Goal: Navigation & Orientation: Find specific page/section

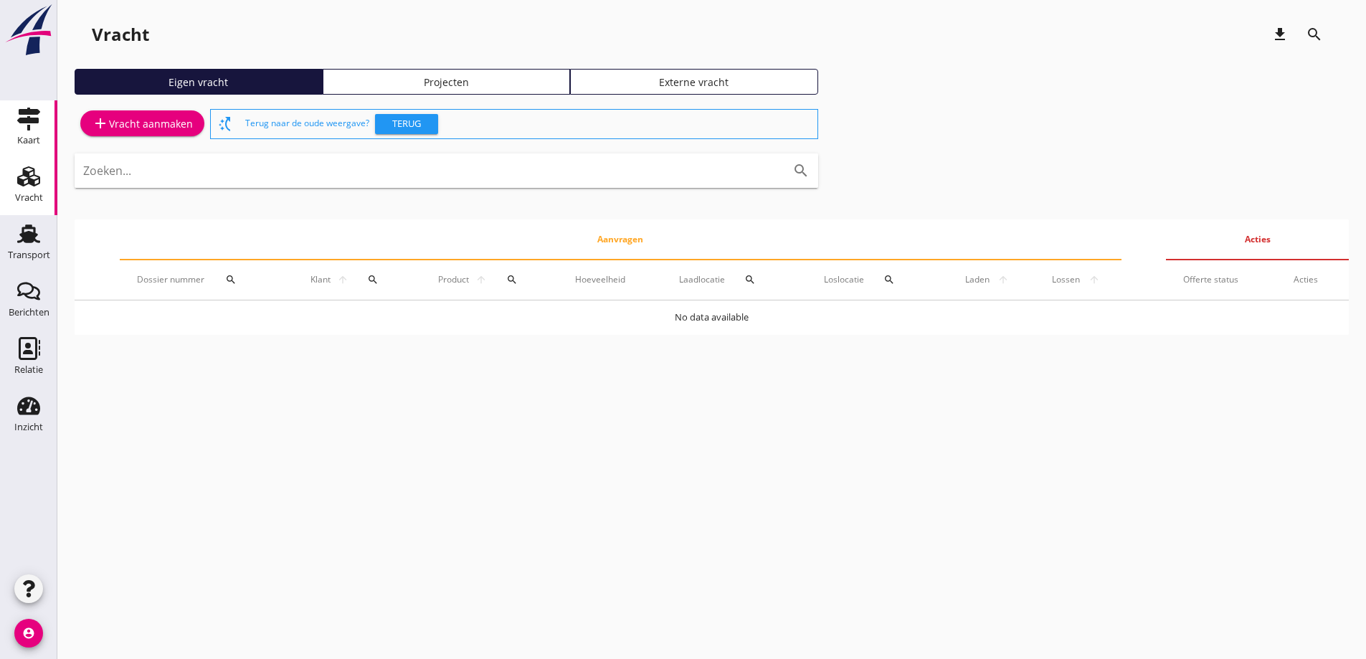
click at [43, 119] on div "Kaart" at bounding box center [28, 119] width 34 height 23
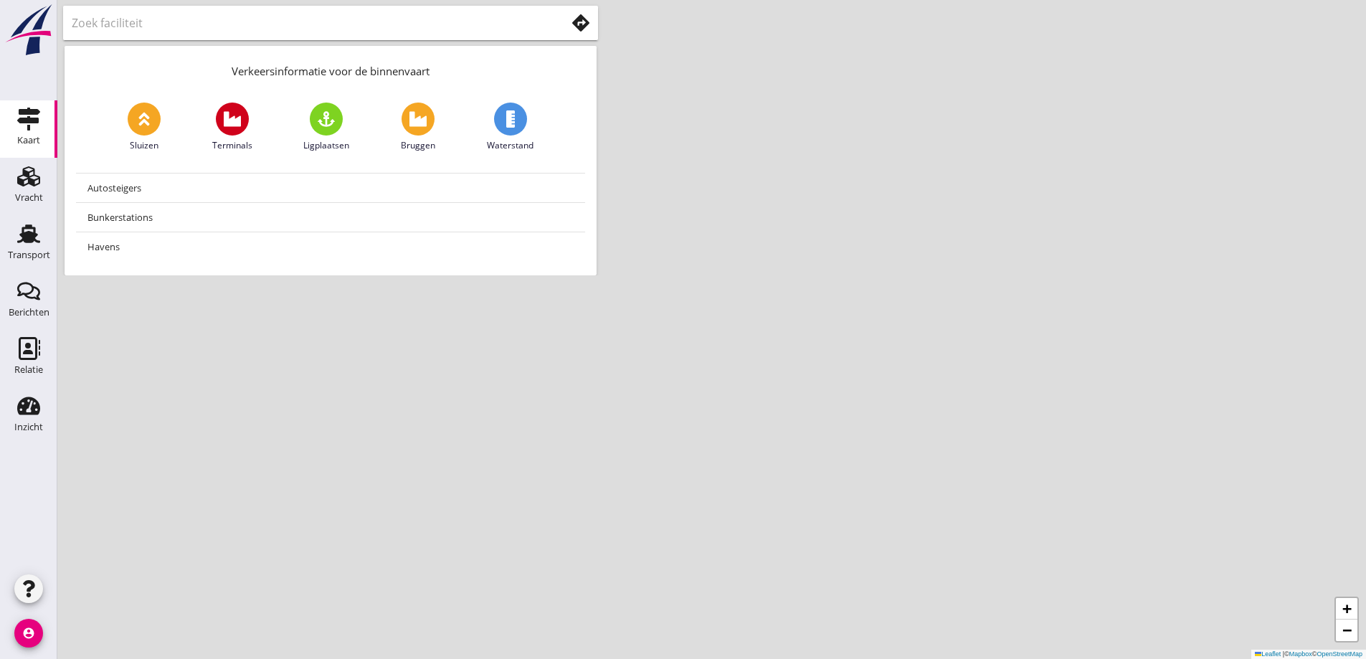
click at [47, 46] on img at bounding box center [29, 30] width 52 height 53
click at [125, 21] on input "text" at bounding box center [309, 22] width 474 height 23
click at [573, 16] on icon at bounding box center [580, 22] width 17 height 17
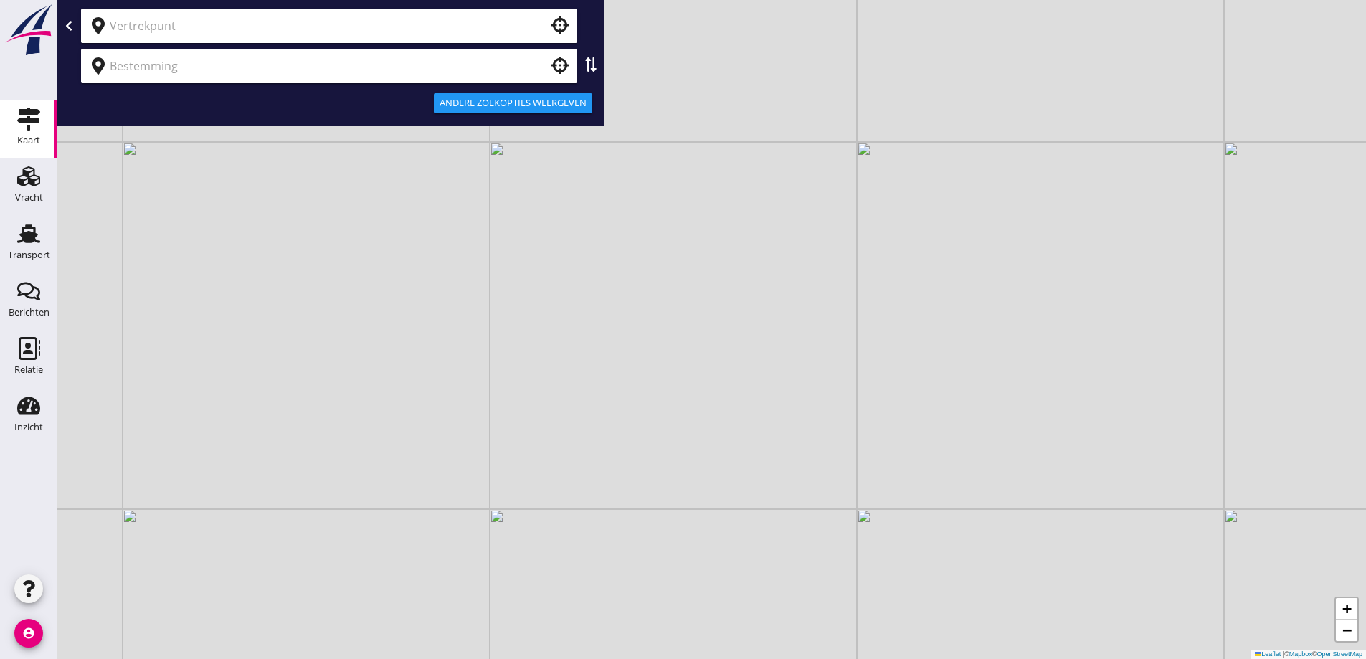
click at [384, 14] on div at bounding box center [329, 26] width 496 height 34
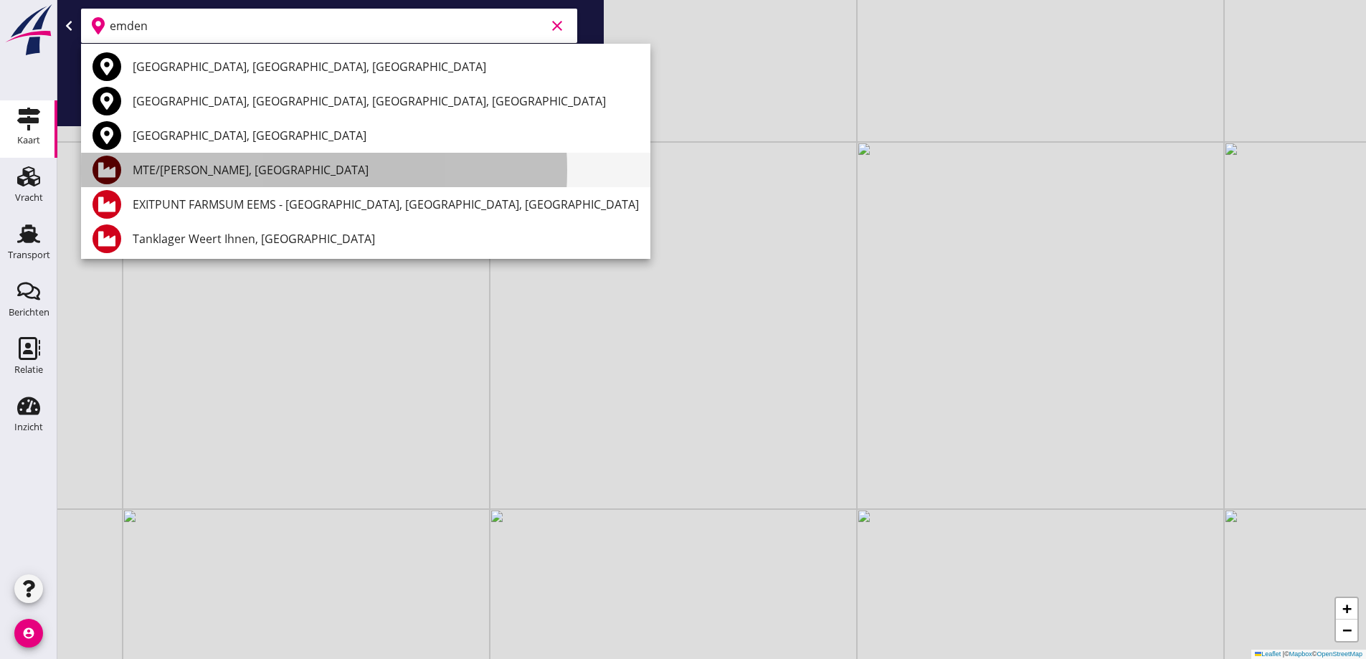
click at [195, 176] on div "MTE/[PERSON_NAME], [GEOGRAPHIC_DATA]" at bounding box center [386, 169] width 506 height 17
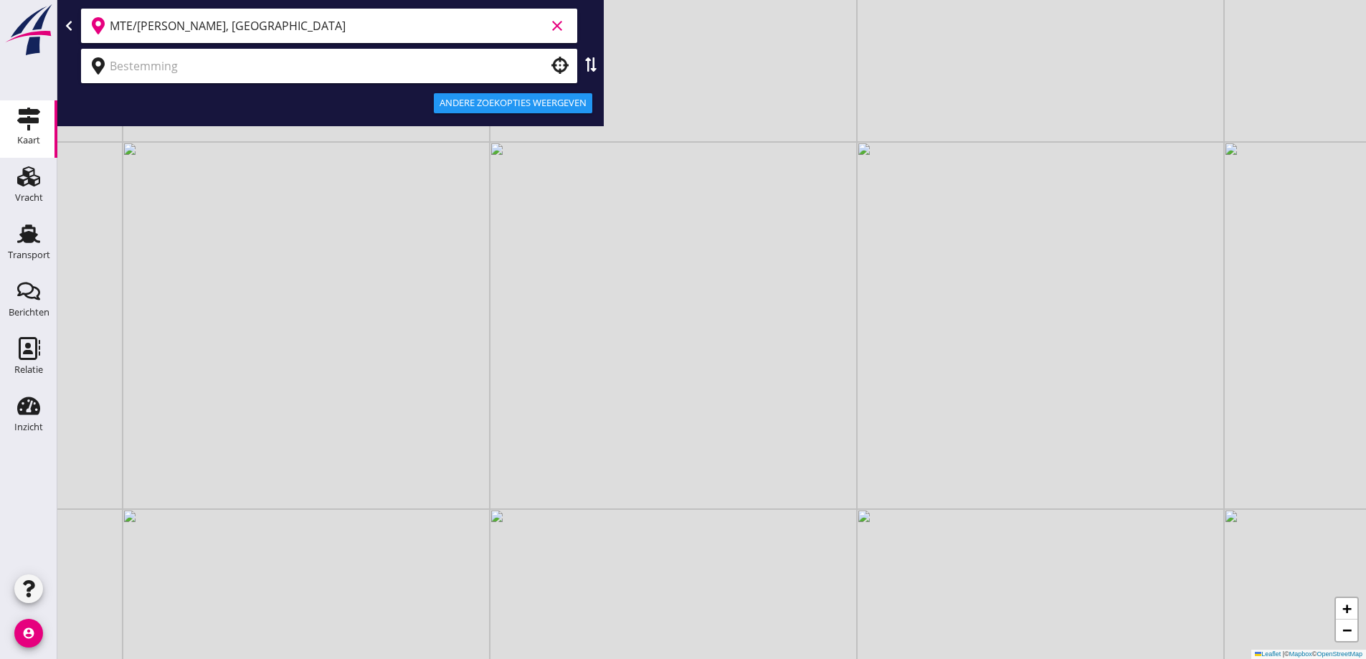
type input "MTE/[PERSON_NAME], [GEOGRAPHIC_DATA]"
click at [205, 78] on div at bounding box center [329, 66] width 496 height 34
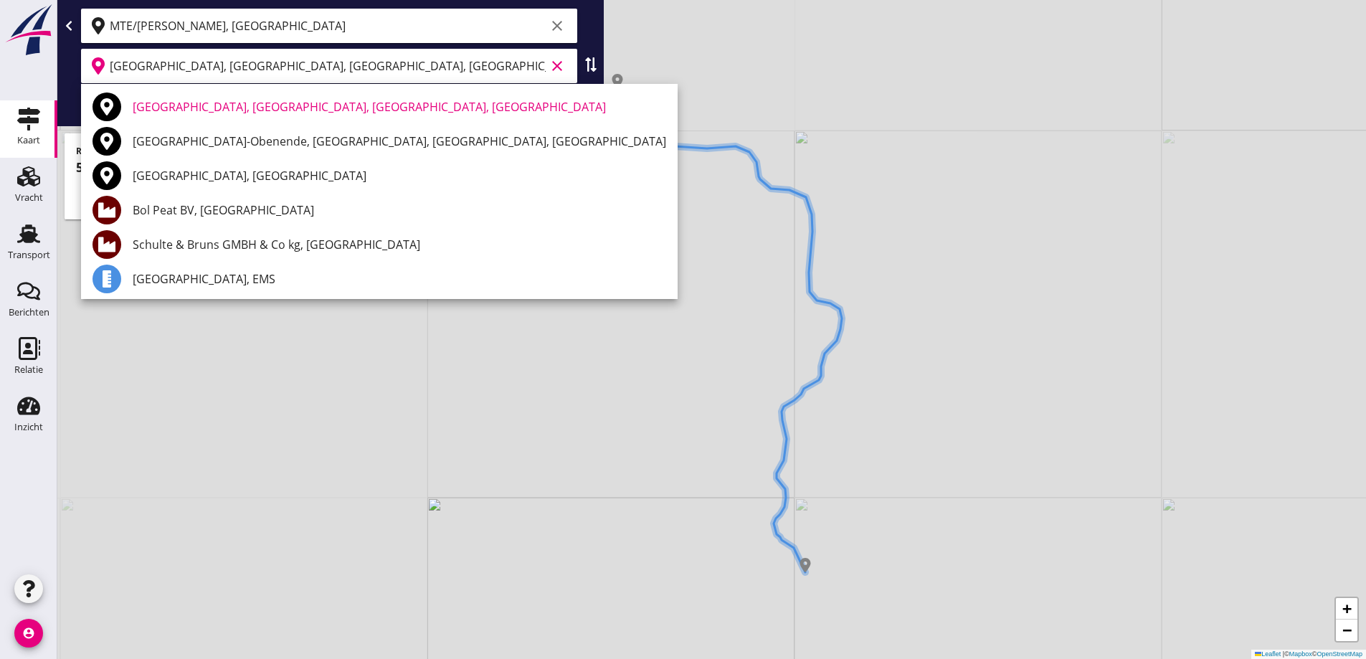
click at [373, 109] on div "[GEOGRAPHIC_DATA], [GEOGRAPHIC_DATA], [GEOGRAPHIC_DATA], [GEOGRAPHIC_DATA]" at bounding box center [399, 106] width 533 height 17
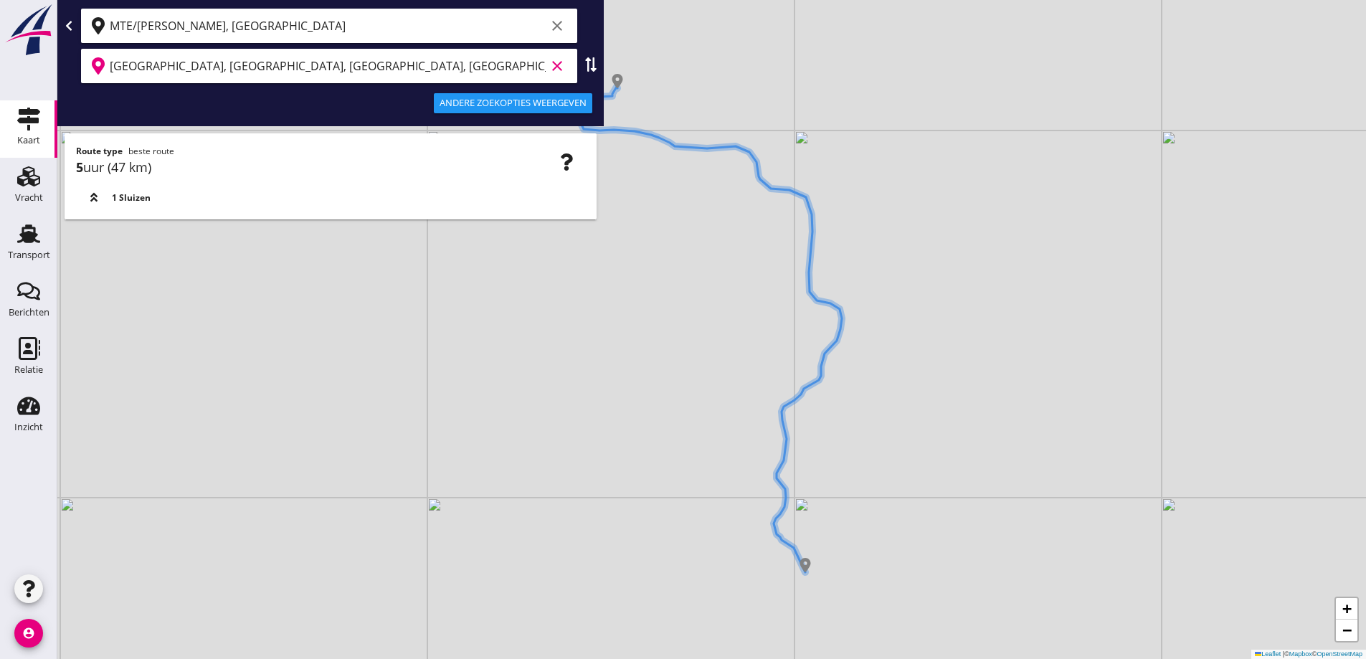
type input "[GEOGRAPHIC_DATA], [GEOGRAPHIC_DATA], [GEOGRAPHIC_DATA], [GEOGRAPHIC_DATA]"
click at [719, 437] on div "+ − Leaflet | © Mapbox © OpenStreetMap" at bounding box center [711, 329] width 1308 height 659
drag, startPoint x: 720, startPoint y: 480, endPoint x: 709, endPoint y: 478, distance: 11.6
click at [711, 478] on div "+ − Leaflet | © Mapbox © OpenStreetMap" at bounding box center [711, 329] width 1308 height 659
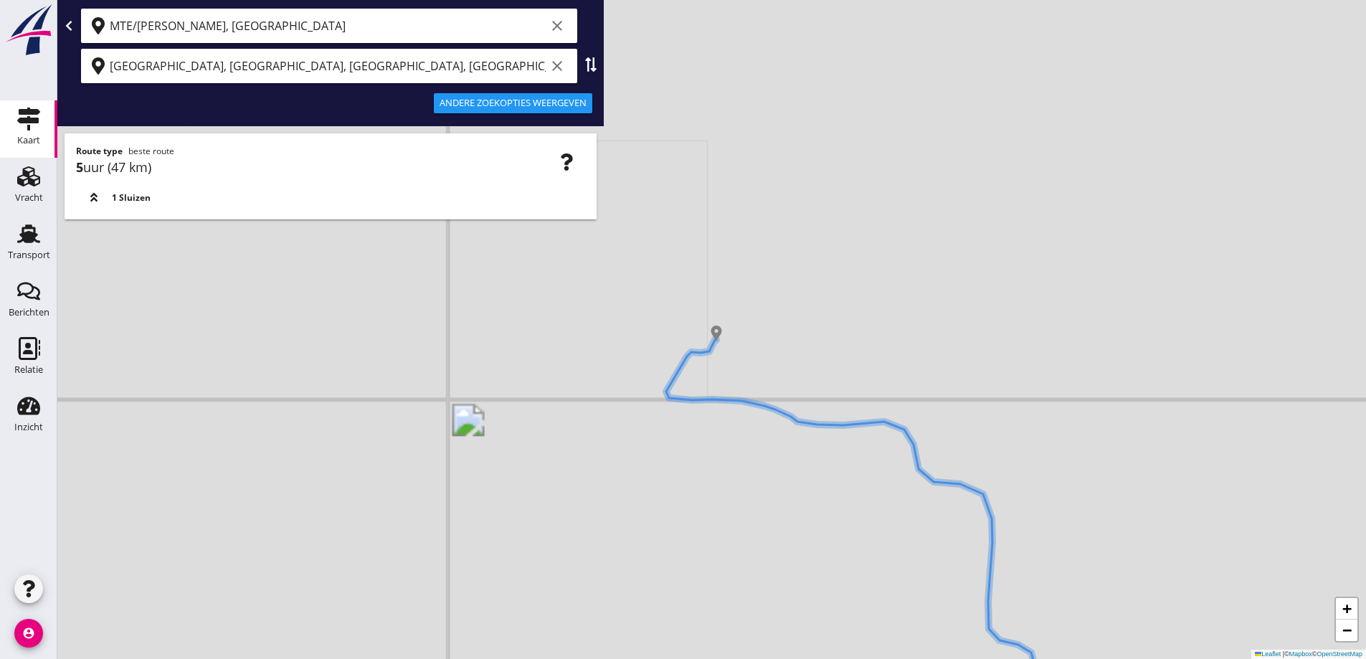
drag, startPoint x: 655, startPoint y: 290, endPoint x: 701, endPoint y: 413, distance: 131.5
click at [701, 413] on div "+ − Leaflet | © Mapbox © OpenStreetMap" at bounding box center [711, 329] width 1308 height 659
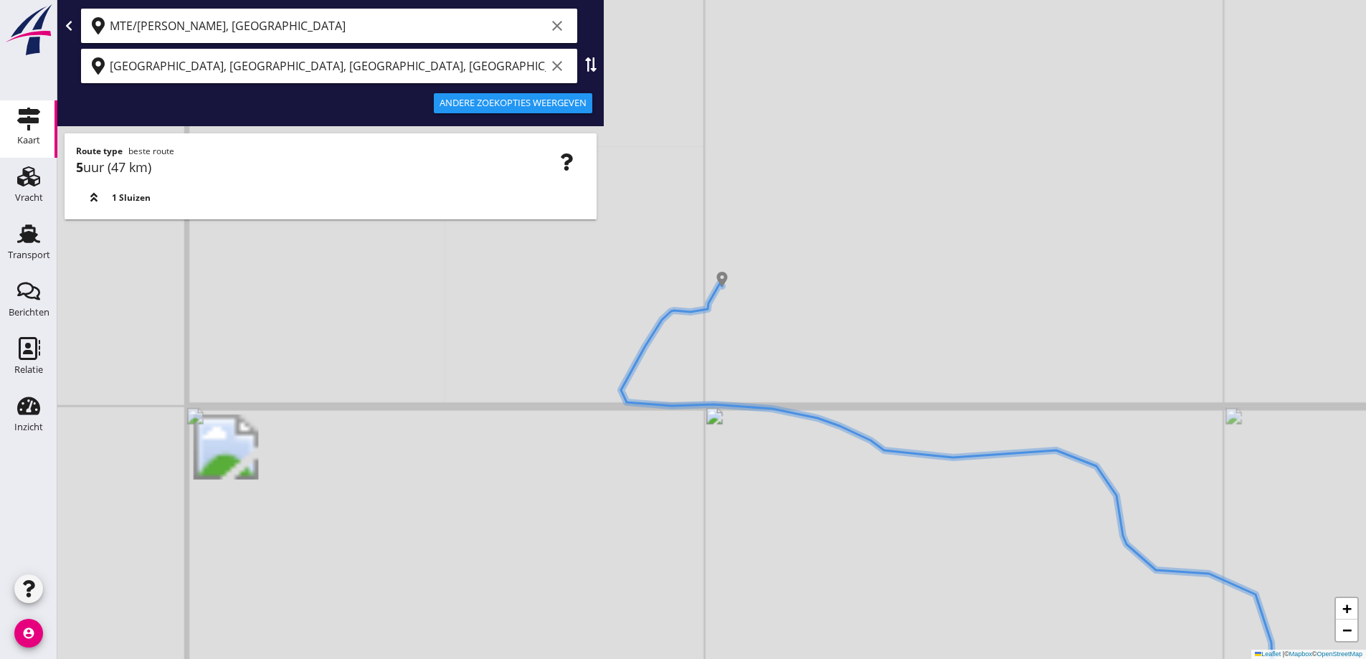
drag, startPoint x: 713, startPoint y: 356, endPoint x: 714, endPoint y: 322, distance: 33.7
click at [713, 336] on div "+ − Leaflet | © Mapbox © OpenStreetMap" at bounding box center [711, 329] width 1308 height 659
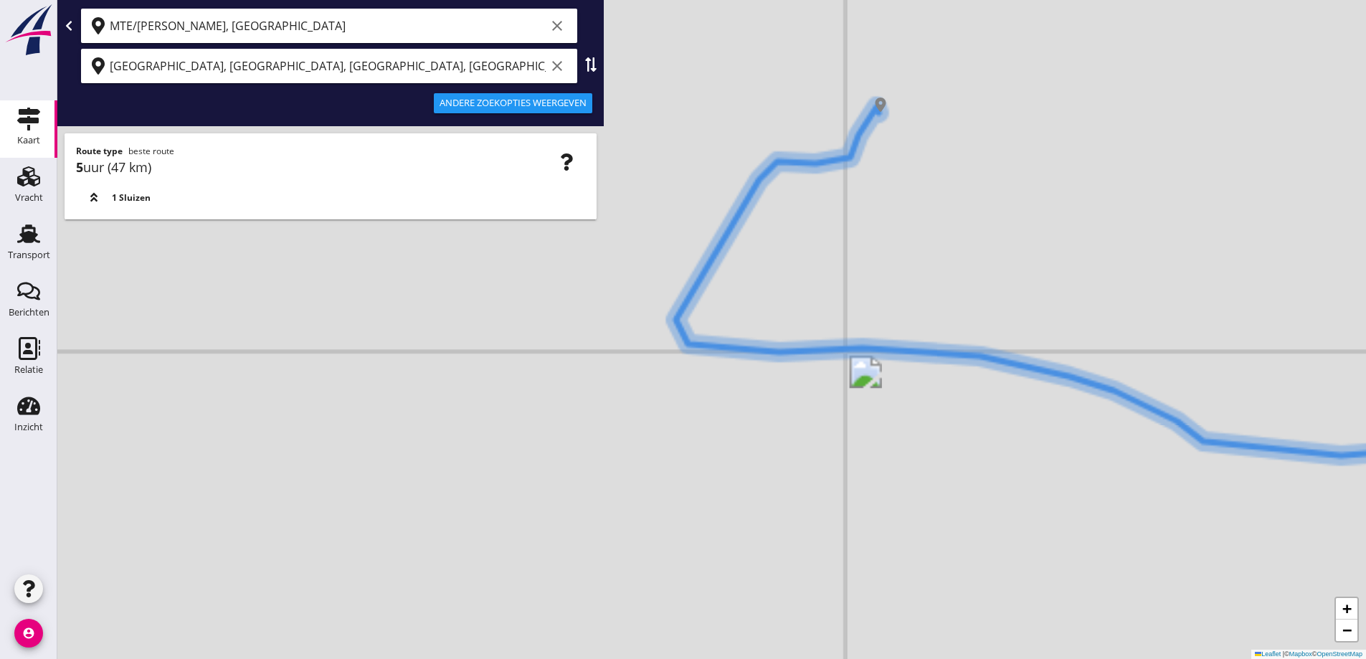
click at [769, 299] on div "+ − Leaflet | © Mapbox © OpenStreetMap" at bounding box center [711, 329] width 1308 height 659
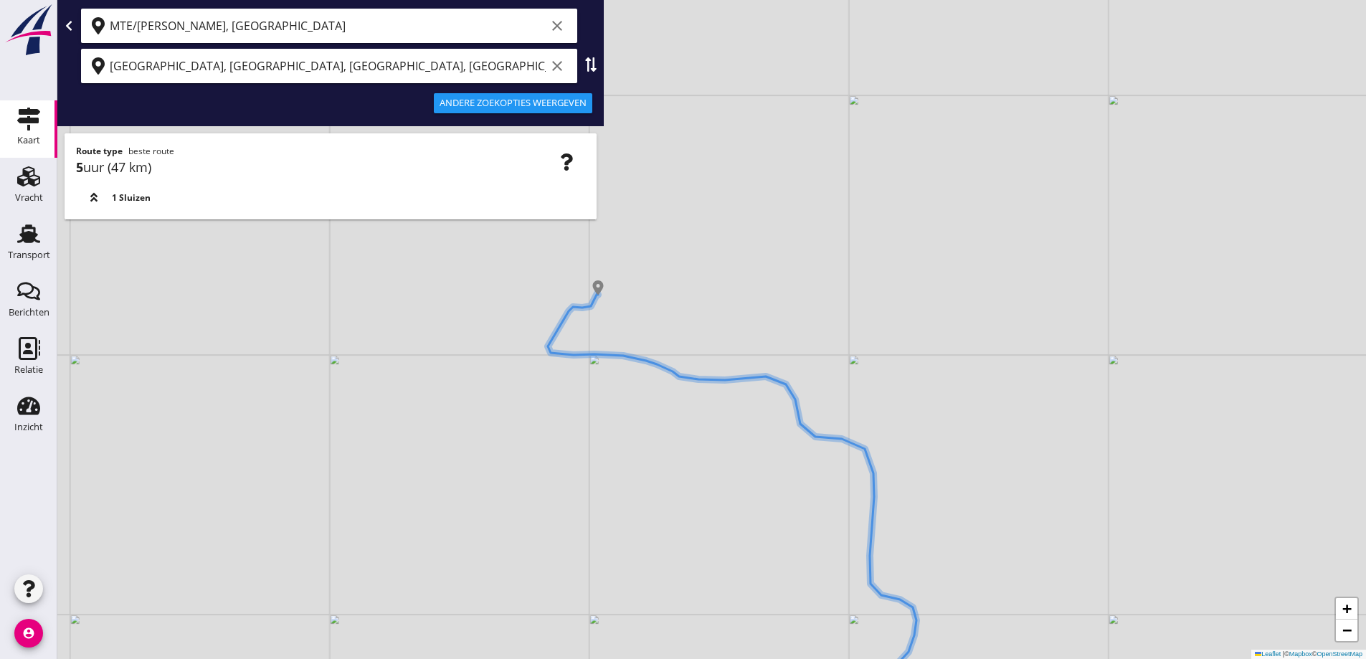
drag, startPoint x: 662, startPoint y: 310, endPoint x: 604, endPoint y: 309, distance: 57.3
click at [604, 309] on div "+ − Leaflet | © Mapbox © OpenStreetMap" at bounding box center [711, 329] width 1308 height 659
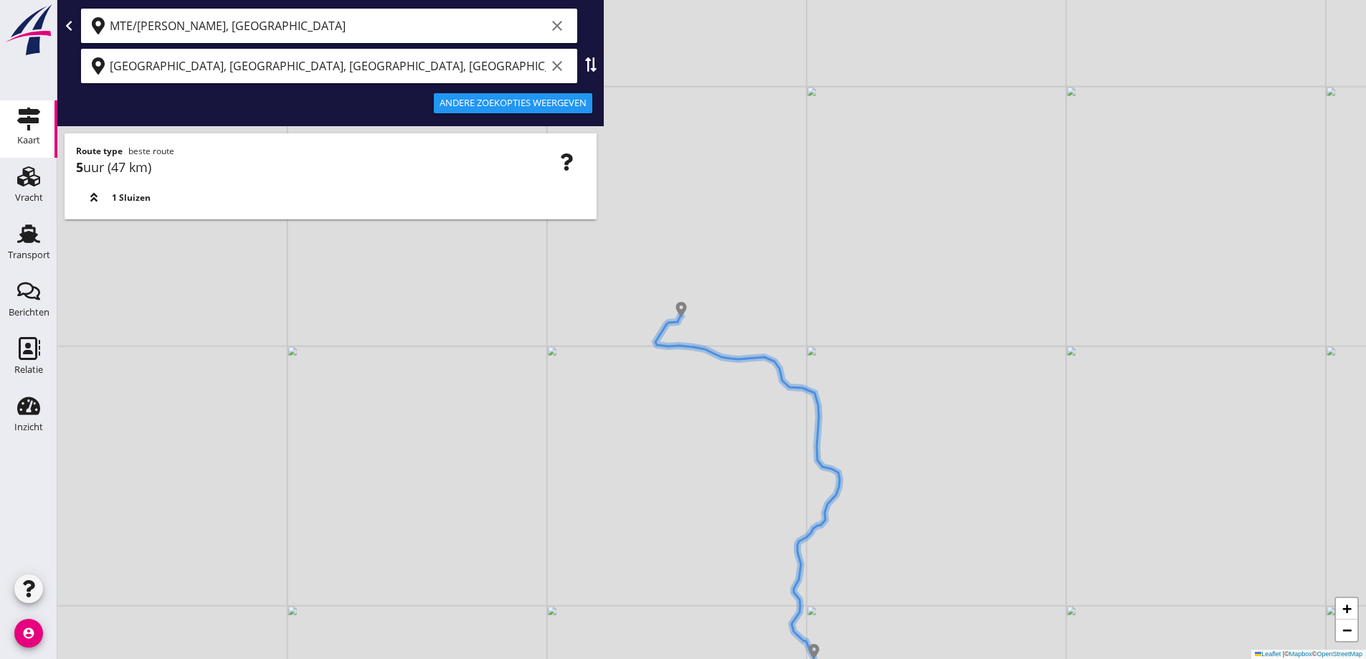
click at [621, 414] on div "+ − Leaflet | © Mapbox © OpenStreetMap" at bounding box center [711, 329] width 1308 height 659
